Goal: Task Accomplishment & Management: Use online tool/utility

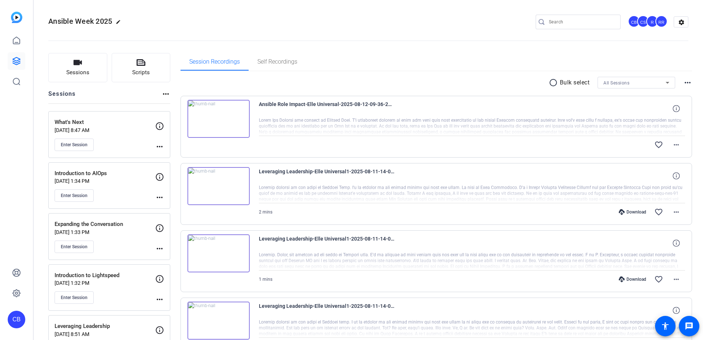
click at [156, 248] on mat-icon "more_horiz" at bounding box center [159, 248] width 9 height 9
click at [165, 258] on span "Edit Session" at bounding box center [177, 259] width 33 height 9
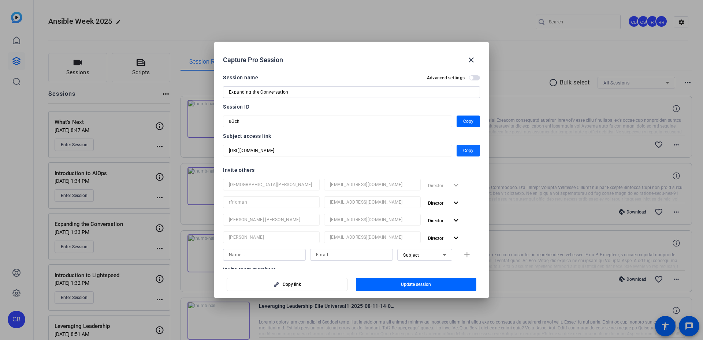
click at [468, 150] on span "Copy" at bounding box center [468, 150] width 10 height 9
click at [471, 62] on mat-icon "close" at bounding box center [471, 60] width 9 height 9
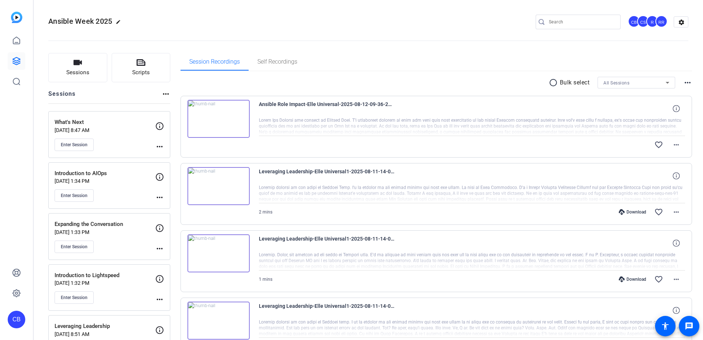
click at [425, 42] on openreel-divider-bar at bounding box center [368, 38] width 640 height 22
